Goal: Task Accomplishment & Management: Manage account settings

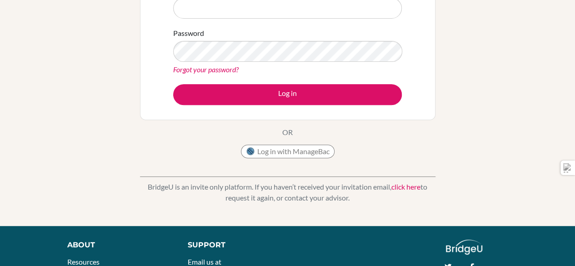
scroll to position [74, 0]
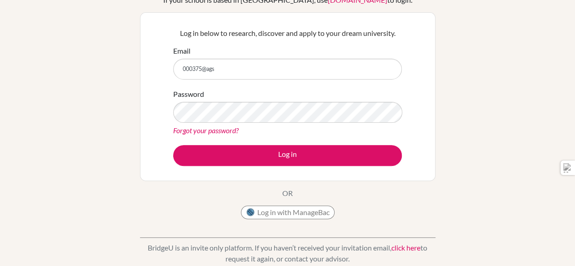
click at [176, 164] on div "Log in" at bounding box center [287, 155] width 229 height 21
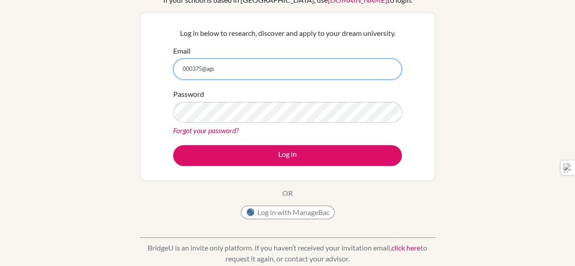
click at [237, 70] on input "000375@ags" at bounding box center [287, 69] width 229 height 21
type input "[EMAIL_ADDRESS][DOMAIN_NAME]"
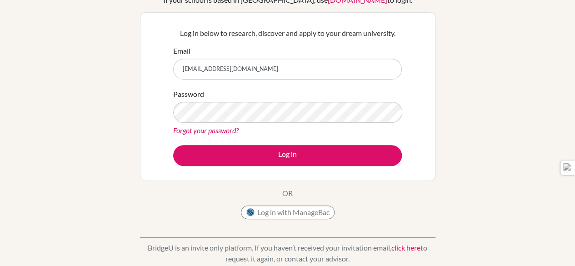
click at [199, 135] on div "Forgot your password?" at bounding box center [287, 130] width 229 height 11
click at [199, 131] on link "Forgot your password?" at bounding box center [205, 130] width 65 height 9
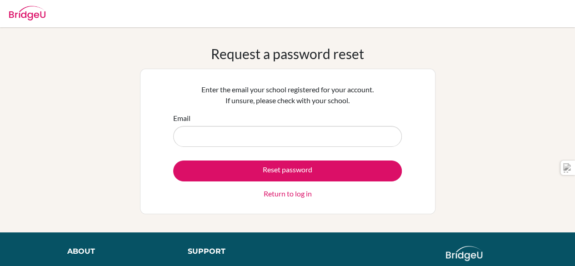
click at [220, 140] on input "Email" at bounding box center [287, 136] width 229 height 21
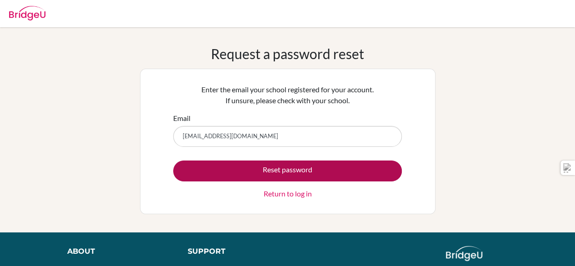
type input "[EMAIL_ADDRESS][DOMAIN_NAME]"
click at [280, 175] on button "Reset password" at bounding box center [287, 170] width 229 height 21
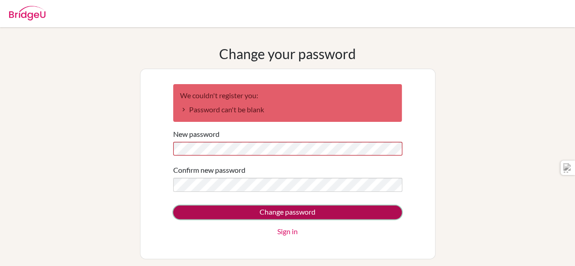
click at [184, 210] on input "Change password" at bounding box center [287, 213] width 229 height 14
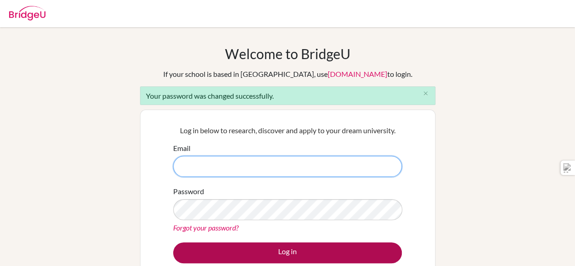
type input "[EMAIL_ADDRESS][DOMAIN_NAME]"
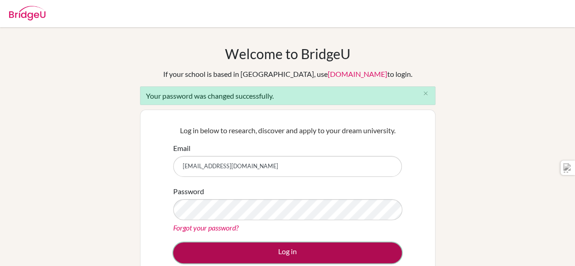
drag, startPoint x: 259, startPoint y: 257, endPoint x: 225, endPoint y: 253, distance: 34.3
click at [225, 253] on button "Log in" at bounding box center [287, 252] width 229 height 21
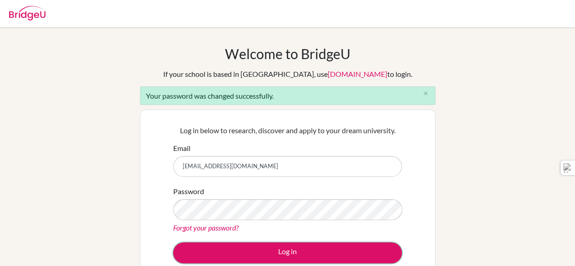
scroll to position [102, 0]
